Goal: Complete application form: Complete application form

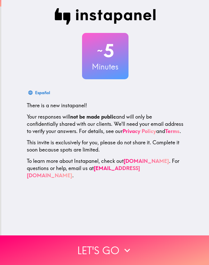
click at [128, 247] on icon "button" at bounding box center [126, 250] width 11 height 11
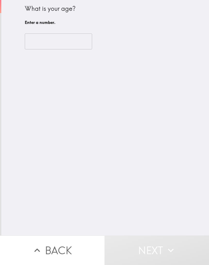
click at [65, 44] on input "number" at bounding box center [58, 41] width 67 height 16
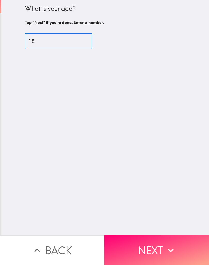
type input "18"
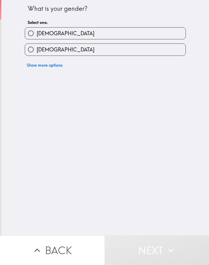
click at [147, 55] on label "[DEMOGRAPHIC_DATA]" at bounding box center [105, 50] width 160 height 12
click at [37, 55] on input "[DEMOGRAPHIC_DATA]" at bounding box center [31, 50] width 12 height 12
radio input "true"
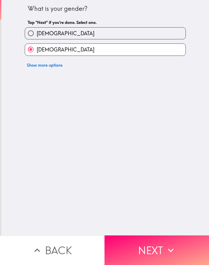
click at [155, 246] on button "Next" at bounding box center [156, 251] width 104 height 30
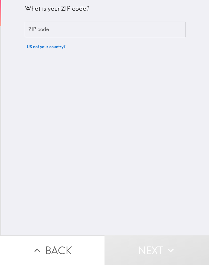
click at [156, 31] on input "ZIP code" at bounding box center [105, 30] width 161 height 16
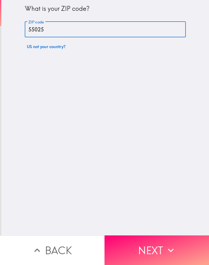
type input "55025"
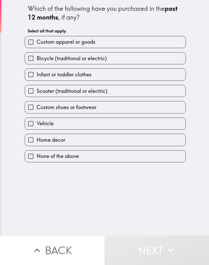
click at [174, 44] on label "Custom apparel or goods" at bounding box center [105, 42] width 160 height 12
click at [37, 44] on input "Custom apparel or goods" at bounding box center [31, 42] width 12 height 12
checkbox input "true"
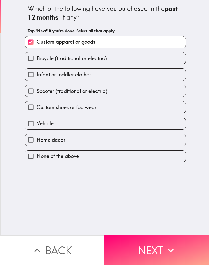
click at [160, 106] on label "Custom shoes or footwear" at bounding box center [105, 107] width 160 height 12
click at [37, 106] on input "Custom shoes or footwear" at bounding box center [31, 107] width 12 height 12
checkbox input "true"
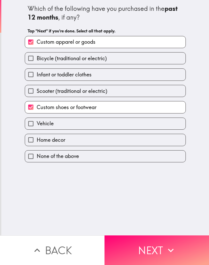
click at [159, 139] on label "Home decor" at bounding box center [105, 140] width 160 height 12
click at [37, 139] on input "Home decor" at bounding box center [31, 140] width 12 height 12
checkbox input "true"
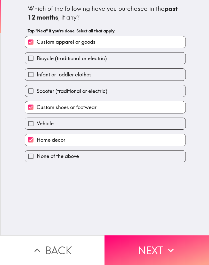
click at [144, 246] on button "Next" at bounding box center [156, 251] width 104 height 30
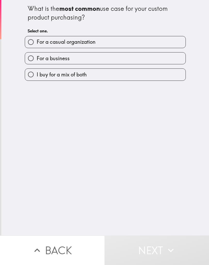
click at [172, 44] on label "For a casual organization" at bounding box center [105, 42] width 160 height 12
click at [37, 44] on input "For a casual organization" at bounding box center [31, 42] width 12 height 12
radio input "true"
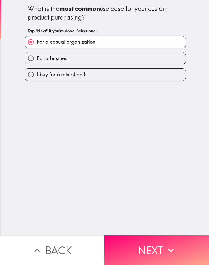
click at [165, 257] on button "Next" at bounding box center [156, 251] width 104 height 30
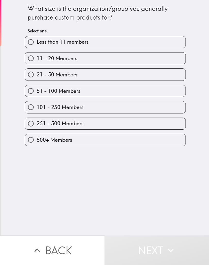
click at [173, 63] on label "11 - 20 Members" at bounding box center [105, 59] width 160 height 12
click at [37, 63] on input "11 - 20 Members" at bounding box center [31, 59] width 12 height 12
radio input "true"
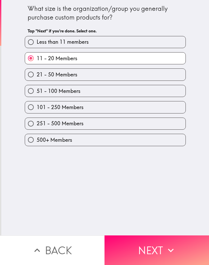
click at [177, 47] on label "Less than 11 members" at bounding box center [105, 42] width 160 height 12
click at [37, 47] on input "Less than 11 members" at bounding box center [31, 42] width 12 height 12
radio input "true"
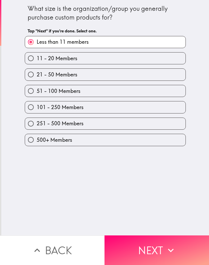
click at [158, 248] on button "Next" at bounding box center [156, 251] width 104 height 30
